Goal: Browse casually

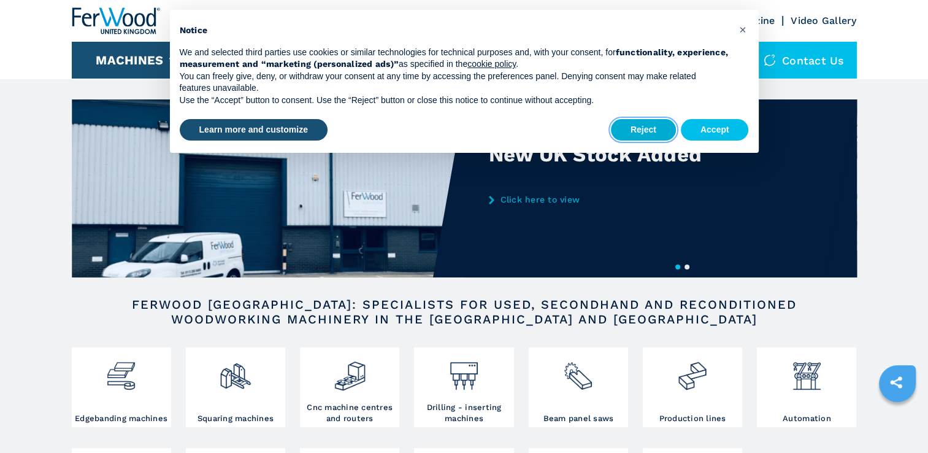
click at [654, 129] on button "Reject" at bounding box center [643, 130] width 65 height 22
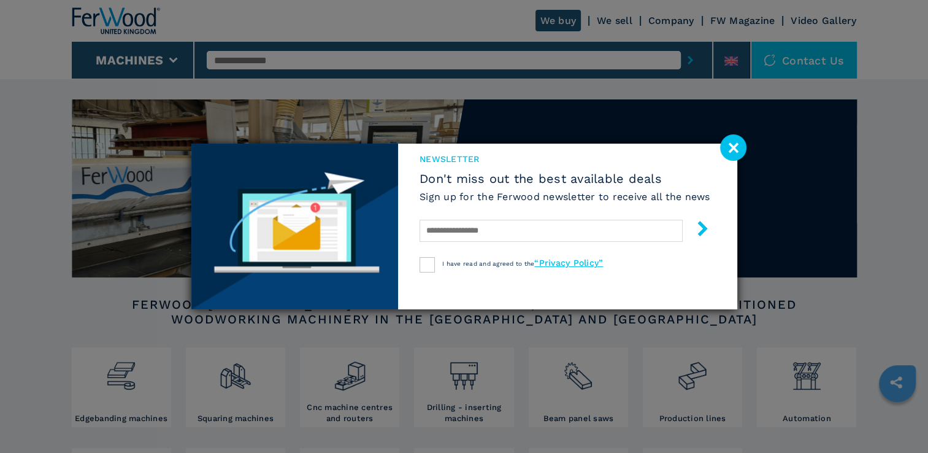
click at [732, 154] on image at bounding box center [733, 147] width 26 height 26
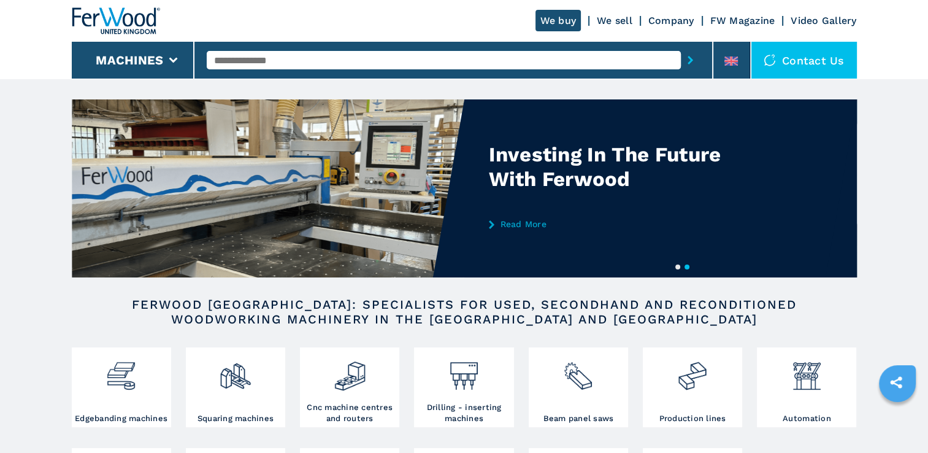
click at [782, 63] on div at bounding box center [773, 60] width 18 height 12
